Goal: Find specific page/section: Find specific page/section

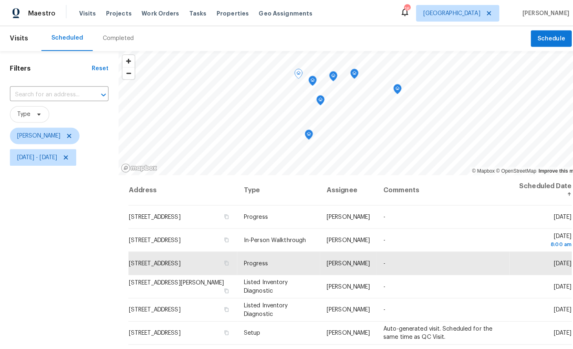
scroll to position [31, 0]
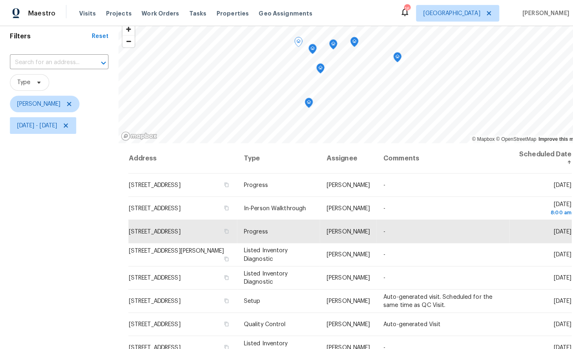
click at [84, 262] on div "Filters Reset ​ Type [PERSON_NAME][DATE] - [DATE]" at bounding box center [58, 220] width 117 height 402
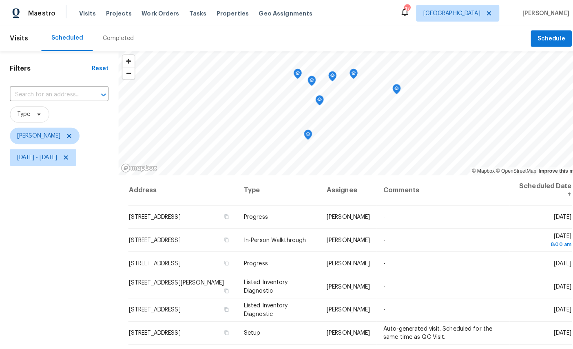
click at [307, 131] on icon "Map marker" at bounding box center [303, 132] width 7 height 9
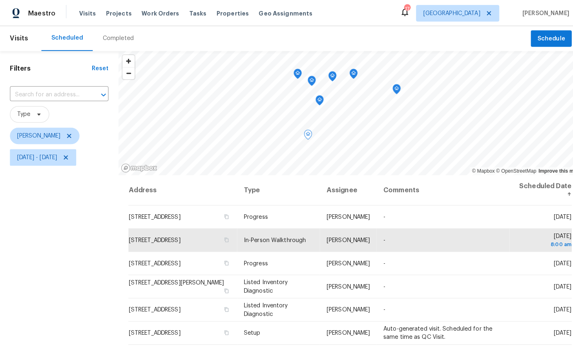
click at [297, 69] on icon "Map marker" at bounding box center [293, 72] width 7 height 9
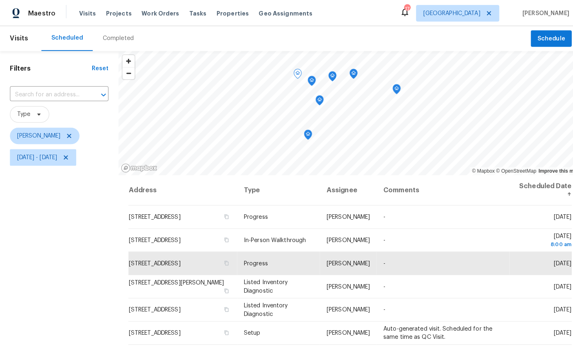
click at [319, 98] on icon "Map marker" at bounding box center [314, 98] width 7 height 9
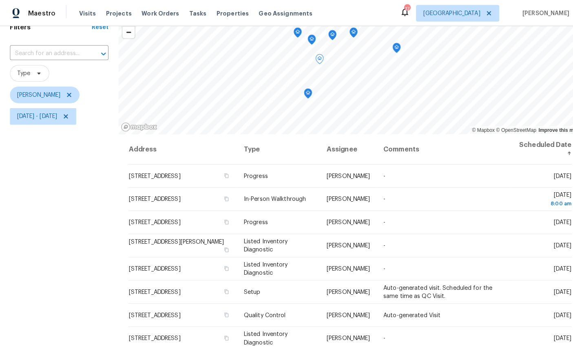
scroll to position [50, 0]
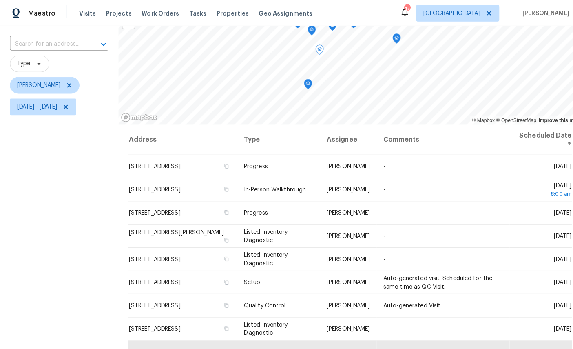
click at [307, 82] on icon "Map marker" at bounding box center [303, 82] width 7 height 9
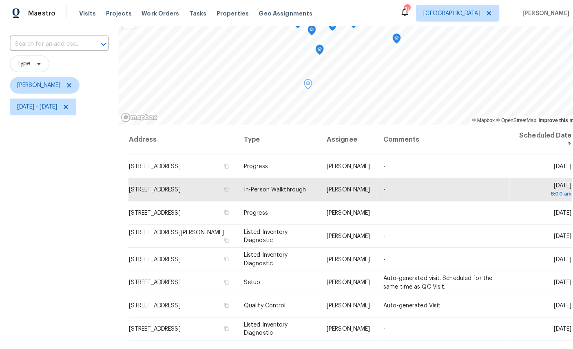
click at [319, 50] on icon "Map marker" at bounding box center [314, 48] width 7 height 9
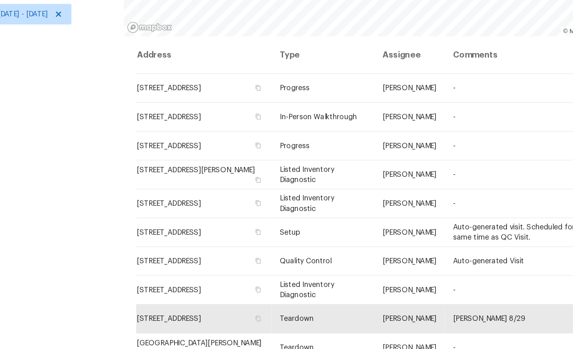
scroll to position [31, 0]
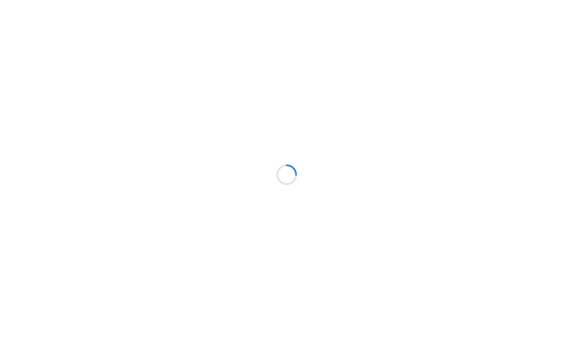
scroll to position [124, 144]
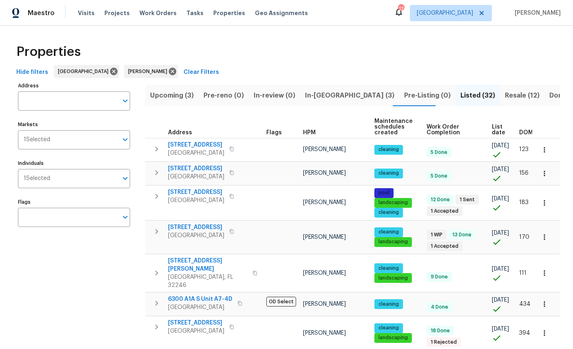
click at [505, 91] on span "Resale (12)" at bounding box center [522, 95] width 35 height 11
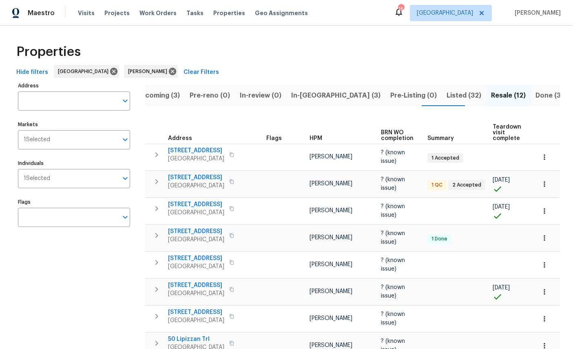
click at [237, 340] on button "button" at bounding box center [232, 342] width 10 height 11
